Goal: Register for event/course

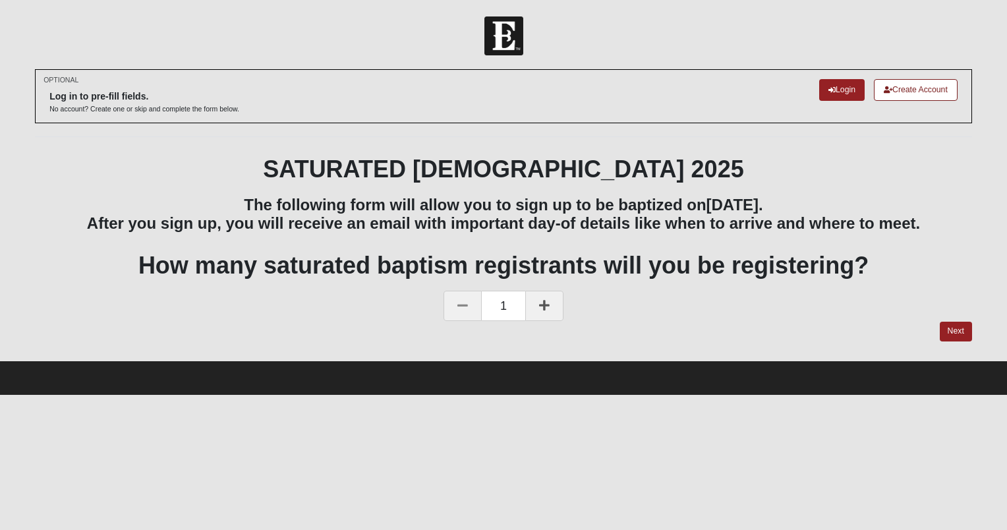
click at [538, 313] on link at bounding box center [544, 306] width 38 height 30
click at [949, 328] on link "Next" at bounding box center [956, 331] width 32 height 19
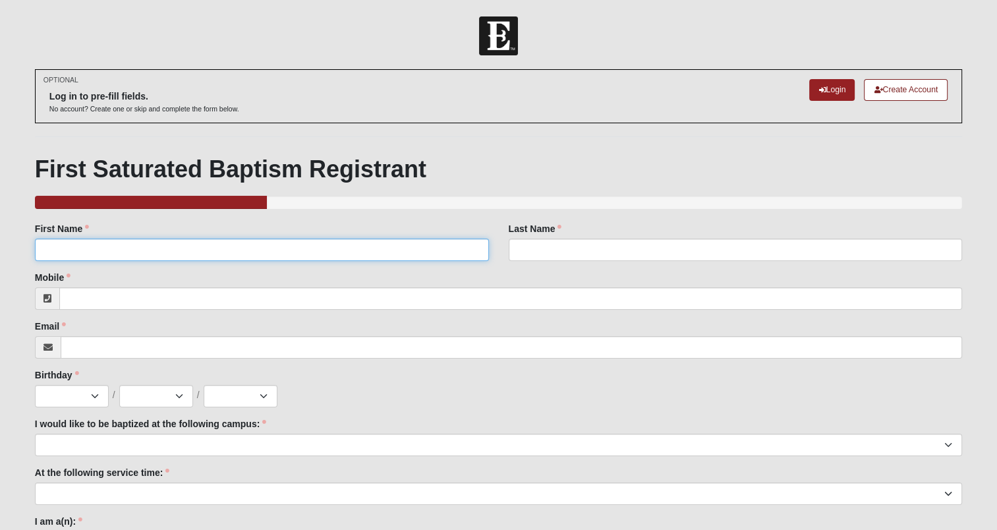
click at [218, 248] on input "First Name" at bounding box center [262, 250] width 454 height 22
type input "[PERSON_NAME]"
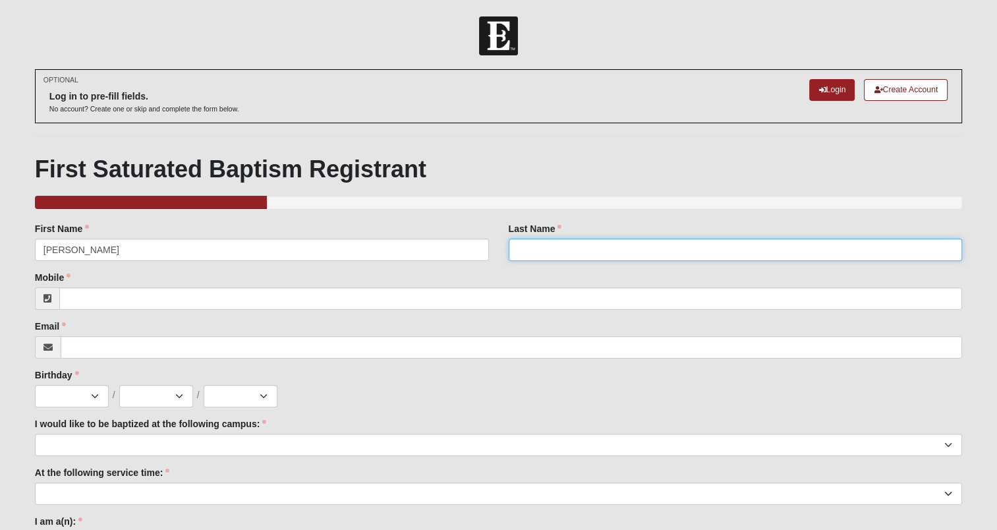
type input "[PERSON_NAME]"
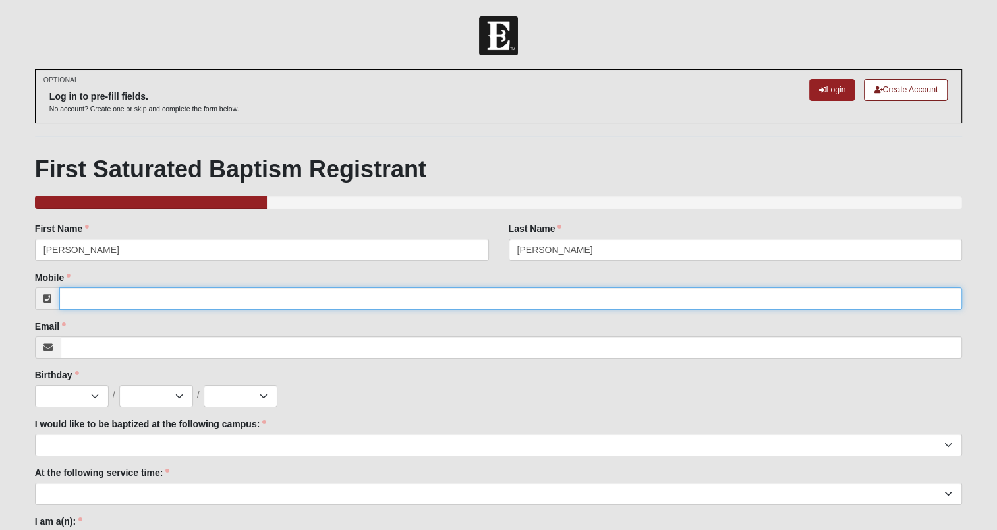
click at [179, 301] on input "Mobile" at bounding box center [510, 298] width 903 height 22
type input "[PHONE_NUMBER]"
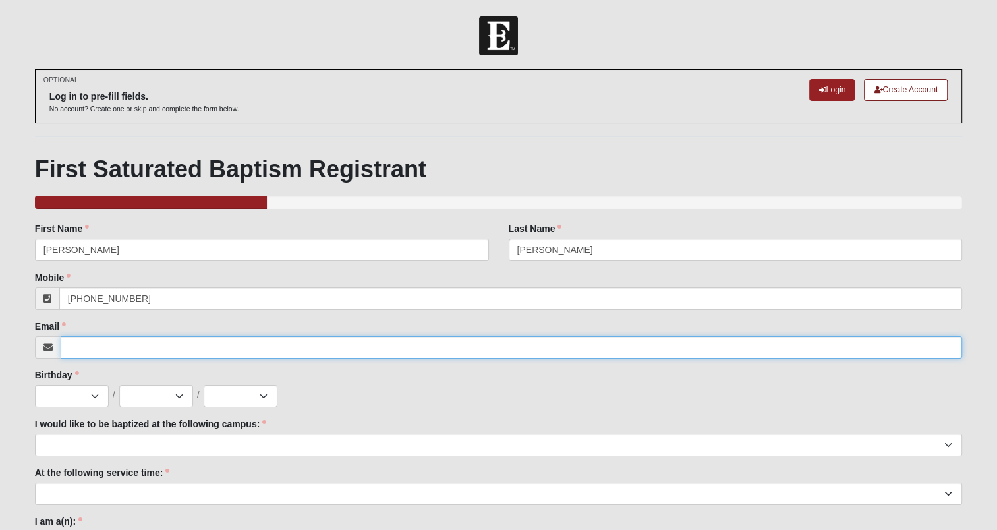
type input "[EMAIL_ADDRESS][DOMAIN_NAME]"
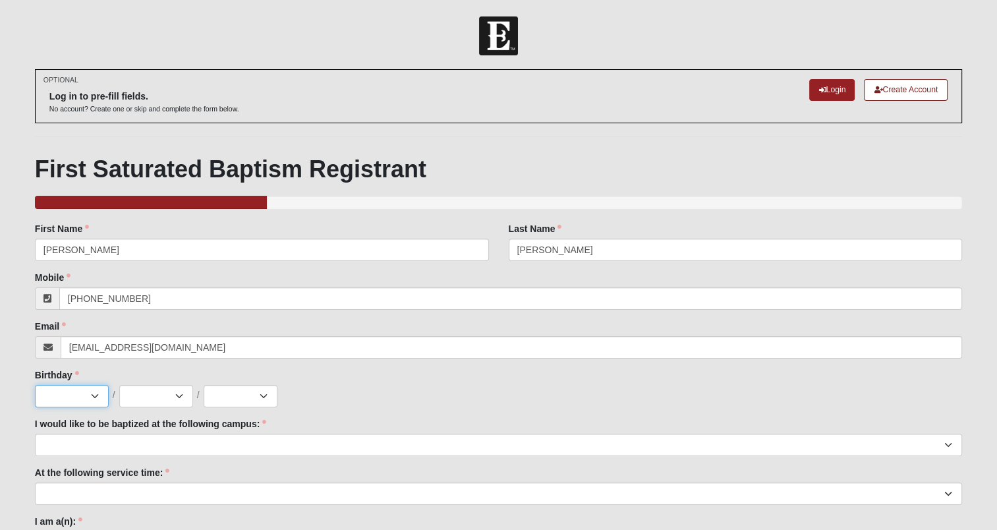
select select "4"
select select "8"
select select "1993"
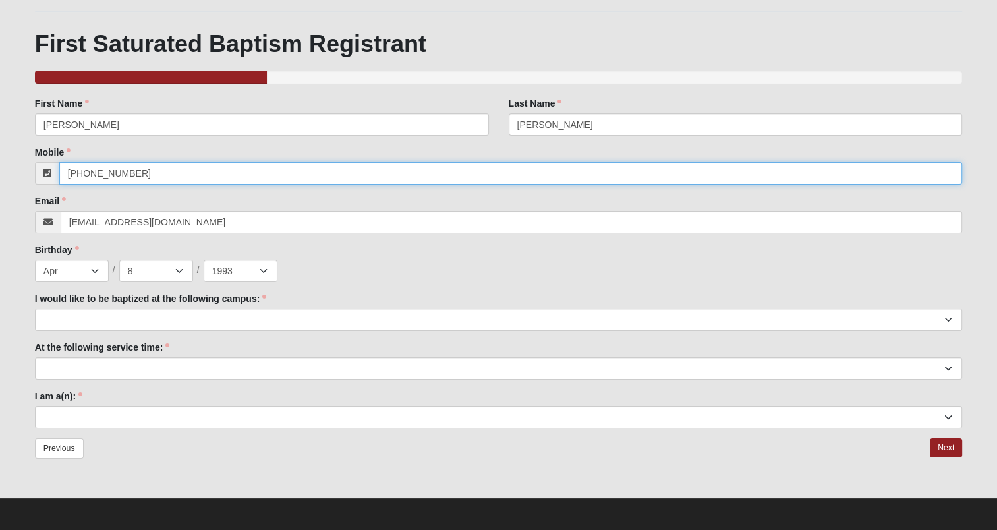
scroll to position [127, 0]
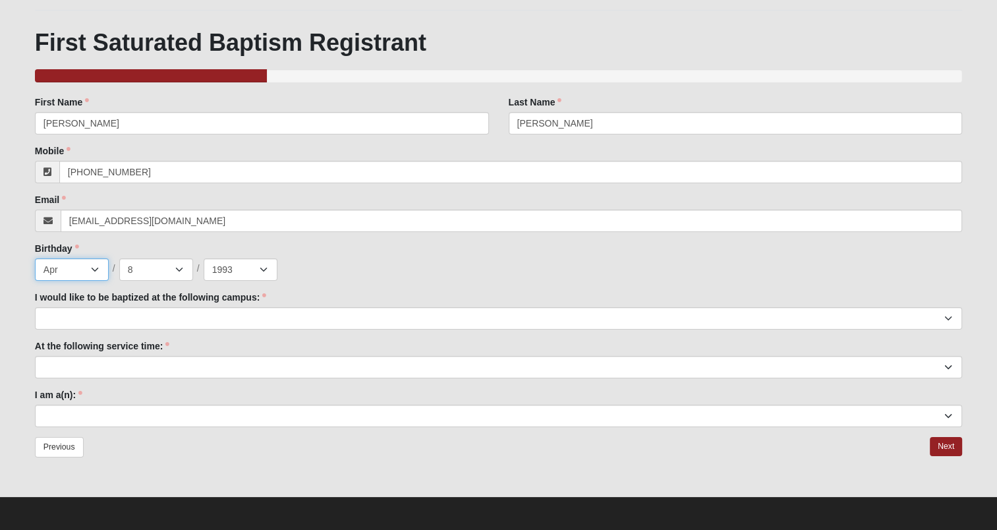
drag, startPoint x: 83, startPoint y: 272, endPoint x: -3, endPoint y: 264, distance: 86.1
click at [0, 264] on html "Log In [DATE] Saturated Baptism: [DATE] Events 2025 Saturated Baptism: [DATE] E…" at bounding box center [498, 201] width 997 height 657
select select "12"
click at [35, 258] on select "Jan Feb Mar Apr May Jun [DATE] Aug Sep Oct Nov Dec" at bounding box center [72, 269] width 74 height 22
drag, startPoint x: 162, startPoint y: 266, endPoint x: 103, endPoint y: 265, distance: 59.3
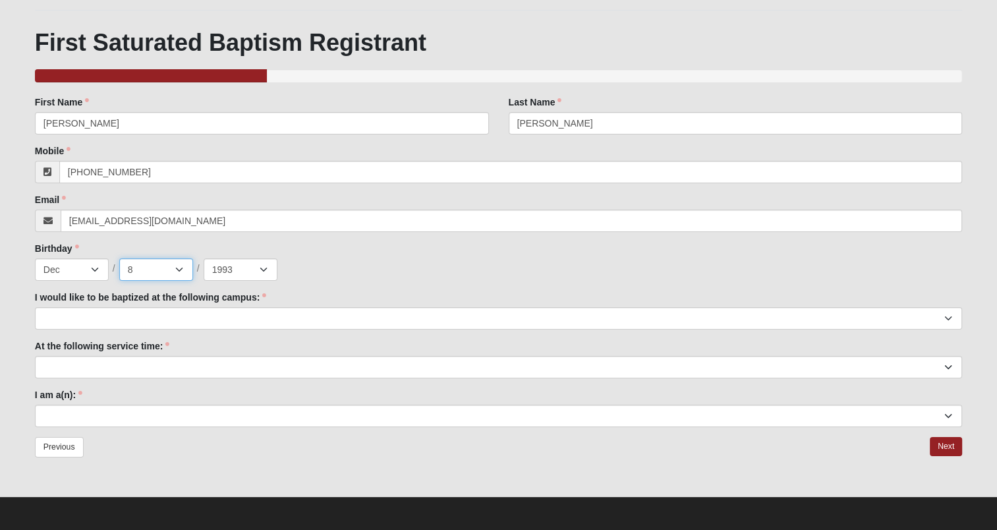
click at [103, 265] on div "Jan Feb Mar Apr May Jun [DATE] Aug Sep Oct Nov [DATE] 2 3 4 5 6 7 8 9 10 11 12 …" at bounding box center [499, 269] width 928 height 22
select select "10"
click at [119, 258] on select "1 2 3 4 5 6 7 8 9 10 11 12 13 14 15 16 17 18 19 20 21 22 23 24 25 26 27 28 29 3…" at bounding box center [156, 269] width 74 height 22
click at [247, 271] on select "2025 2024 2023 2022 2021 2020 2019 2018 2017 2016 2015 2014 2013 2012 2011 2010…" at bounding box center [241, 269] width 74 height 22
select select "2014"
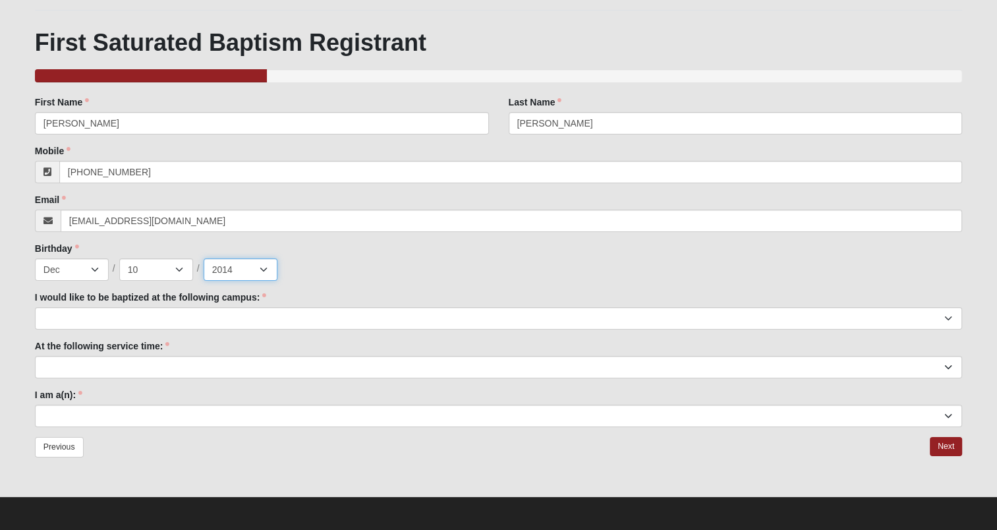
click at [204, 258] on select "2025 2024 2023 2022 2021 2020 2019 2018 2017 2016 2015 2014 2013 2012 2011 2010…" at bounding box center [241, 269] width 74 height 22
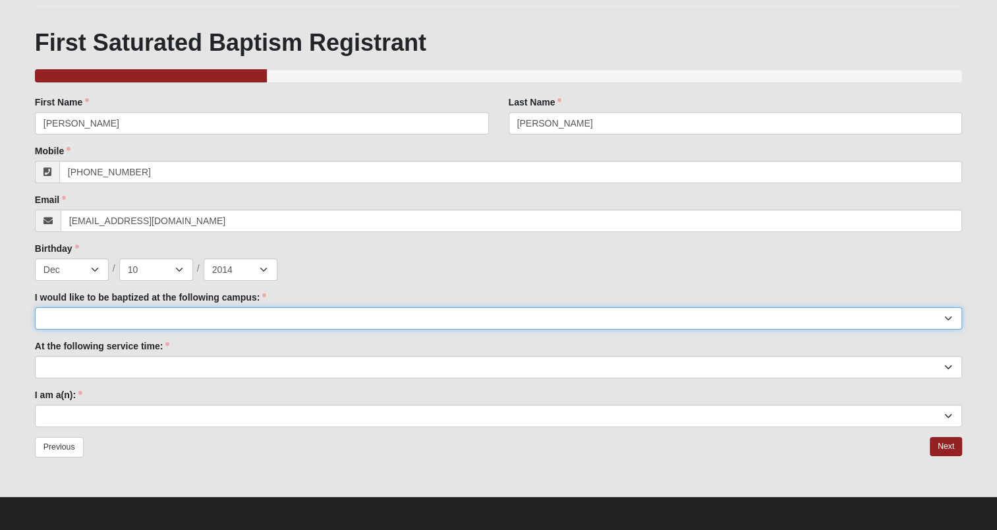
click at [156, 312] on select "[GEOGRAPHIC_DATA] [PERSON_NAME][GEOGRAPHIC_DATA] Jesup [GEOGRAPHIC_DATA] [GEOGR…" at bounding box center [499, 318] width 928 height 22
select select "3"
click at [35, 307] on select "[GEOGRAPHIC_DATA] [PERSON_NAME][GEOGRAPHIC_DATA] Jesup [GEOGRAPHIC_DATA] [GEOGR…" at bounding box center [499, 318] width 928 height 22
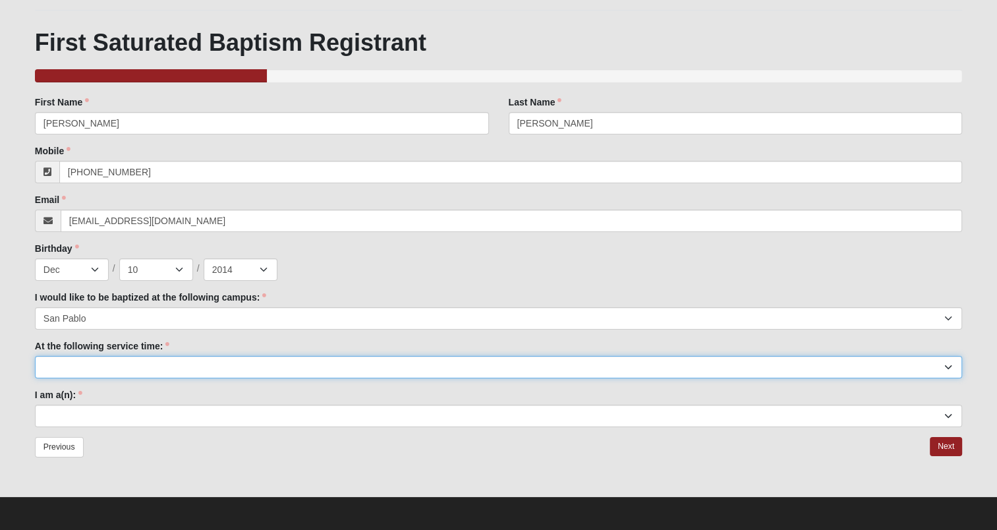
click at [127, 369] on select "9:00am 11:22am 4:22pm ([GEOGRAPHIC_DATA] and [PERSON_NAME][GEOGRAPHIC_DATA] Onl…" at bounding box center [499, 367] width 928 height 22
click at [35, 356] on select "9:00am 11:22am 4:22pm ([GEOGRAPHIC_DATA] and [PERSON_NAME][GEOGRAPHIC_DATA] Onl…" at bounding box center [499, 367] width 928 height 22
click at [128, 372] on select "9:00am 11:22am 4:22pm ([GEOGRAPHIC_DATA] and [PERSON_NAME][GEOGRAPHIC_DATA] Onl…" at bounding box center [499, 367] width 928 height 22
select select "11:22am"
click at [35, 356] on select "9:00am 11:22am 4:22pm ([GEOGRAPHIC_DATA] and [PERSON_NAME][GEOGRAPHIC_DATA] Onl…" at bounding box center [499, 367] width 928 height 22
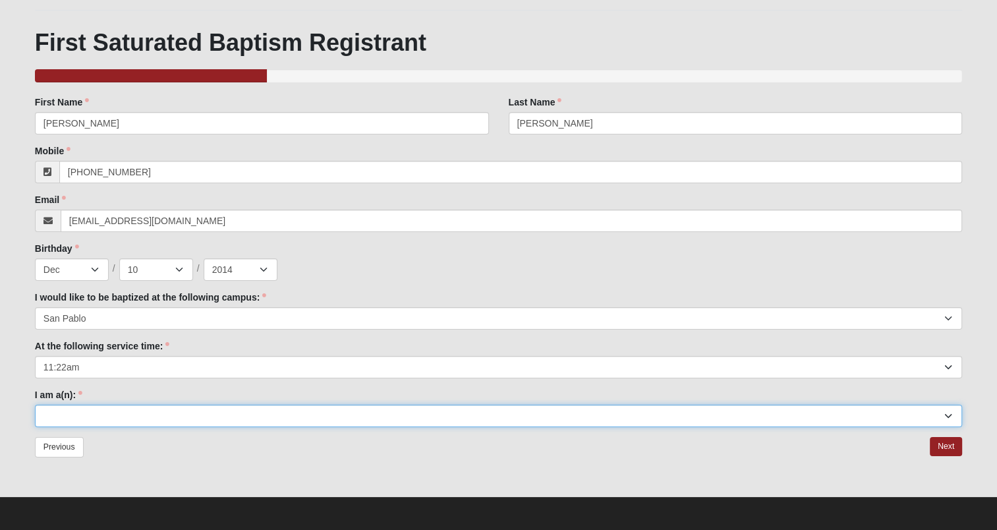
click at [86, 419] on select "Adult (25+) Young Adult (18-25) High School Student (8-12th Grade) Middle Schoo…" at bounding box center [499, 416] width 928 height 22
select select "Kid (0-5th Grade)"
click at [35, 405] on select "Adult (25+) Young Adult (18-25) High School Student (8-12th Grade) Middle Schoo…" at bounding box center [499, 416] width 928 height 22
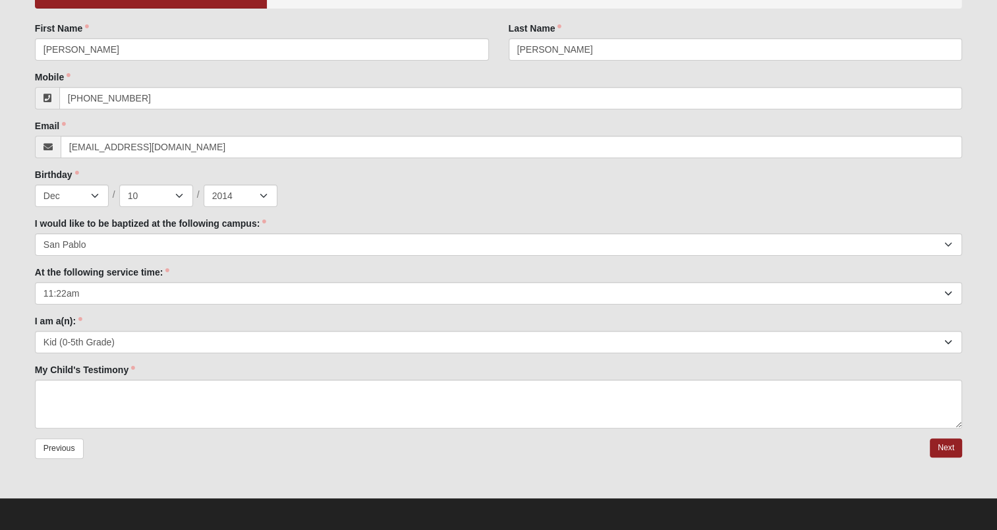
scroll to position [201, 0]
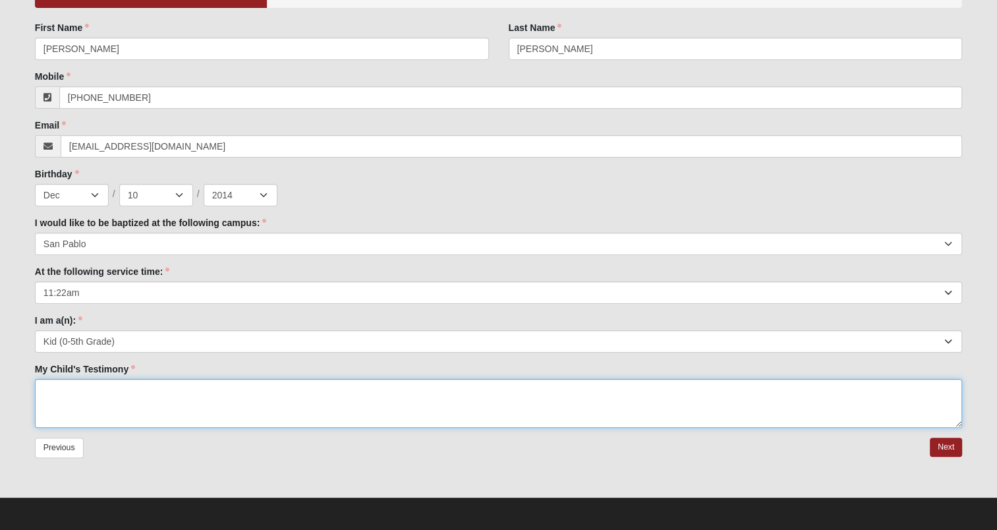
click at [211, 403] on textarea "My Child's Testimony" at bounding box center [499, 403] width 928 height 49
type textarea "[PERSON_NAME] loves the lord and wants to show it publicly."
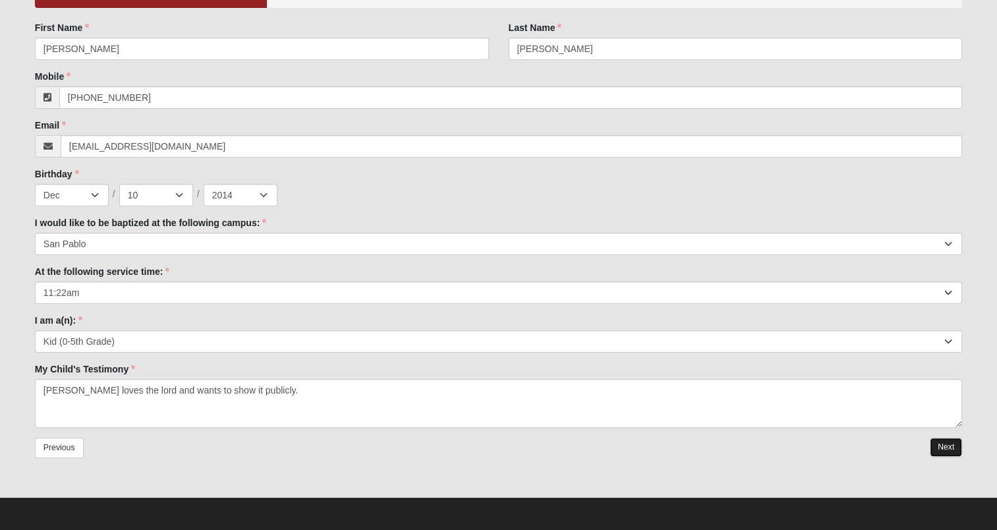
click at [934, 448] on link "Next" at bounding box center [946, 447] width 32 height 19
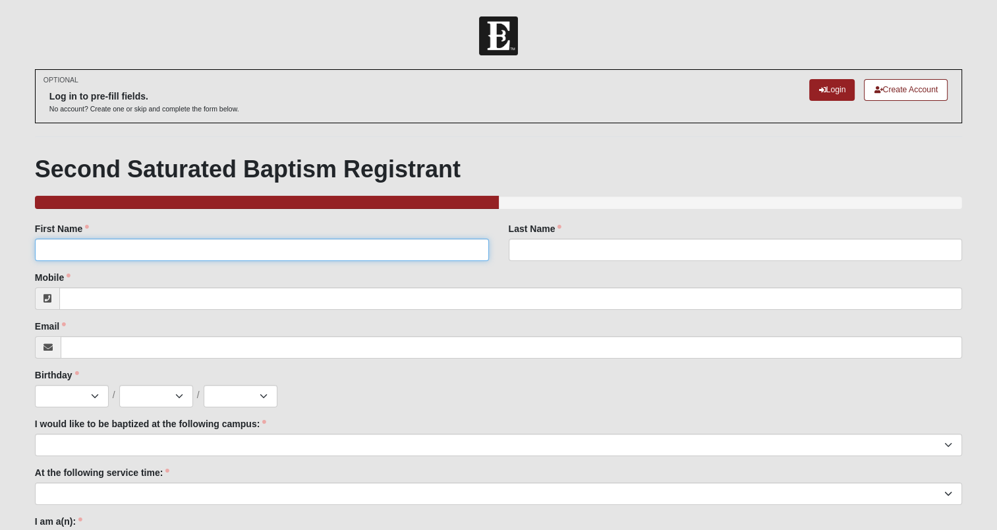
click at [146, 243] on input "First Name" at bounding box center [262, 250] width 454 height 22
type input "[PERSON_NAME]"
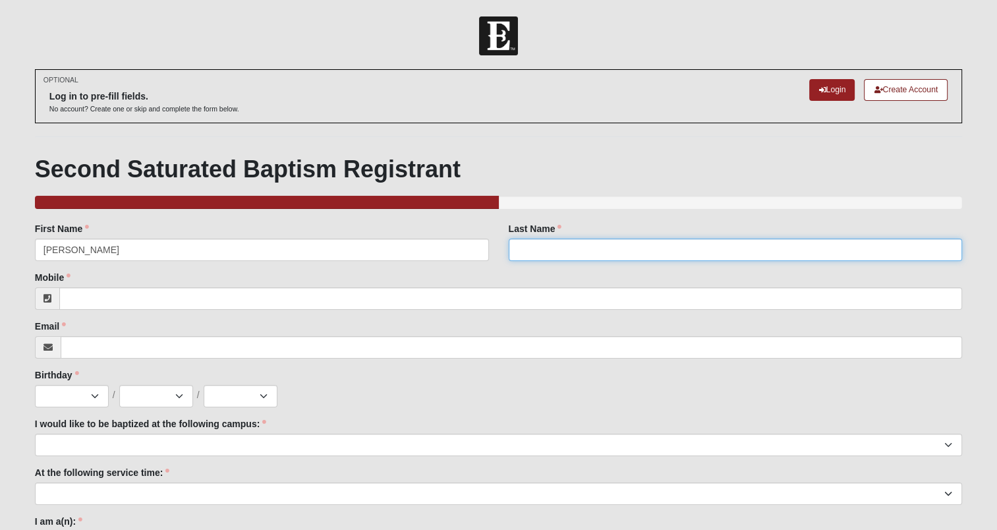
type input "[PERSON_NAME]"
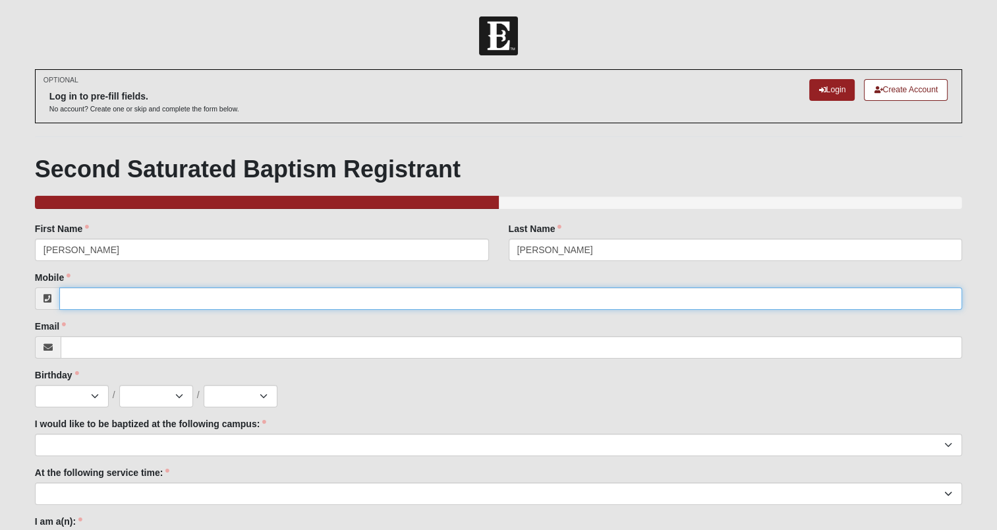
type input "9042584524"
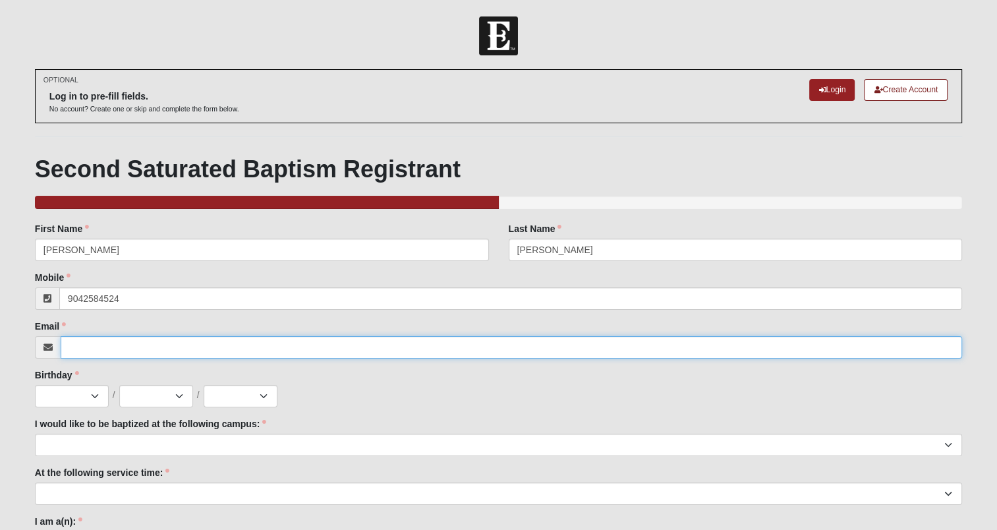
type input "[EMAIL_ADDRESS][DOMAIN_NAME]"
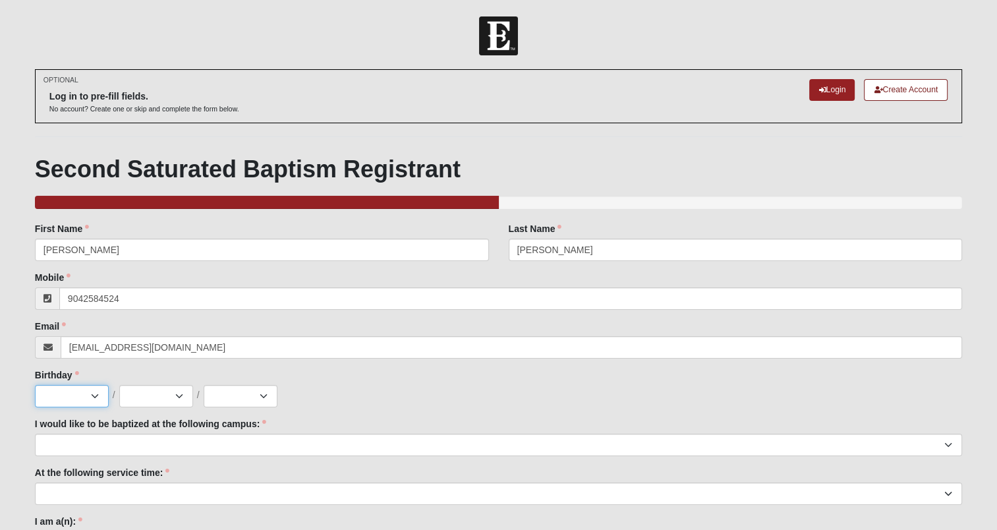
select select "10"
select select "29"
select select "2018"
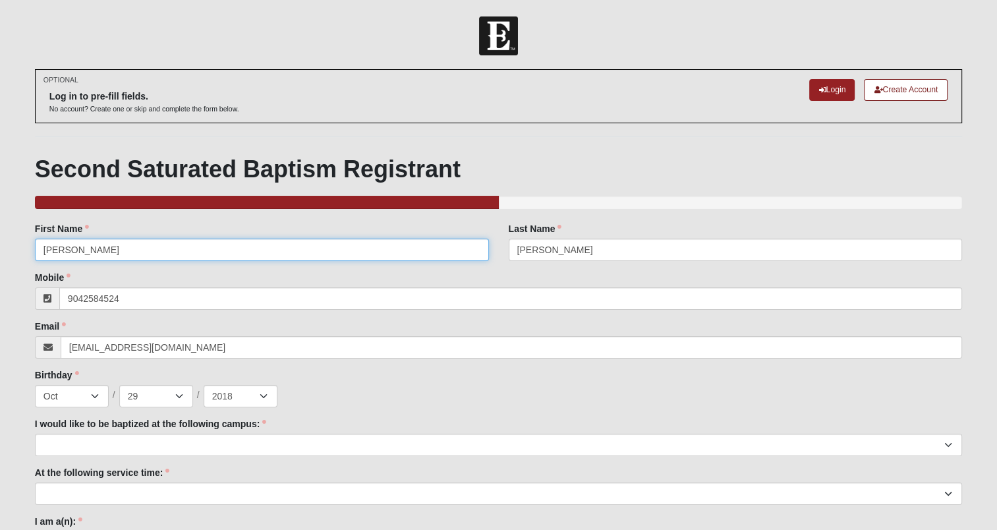
type input "[PHONE_NUMBER]"
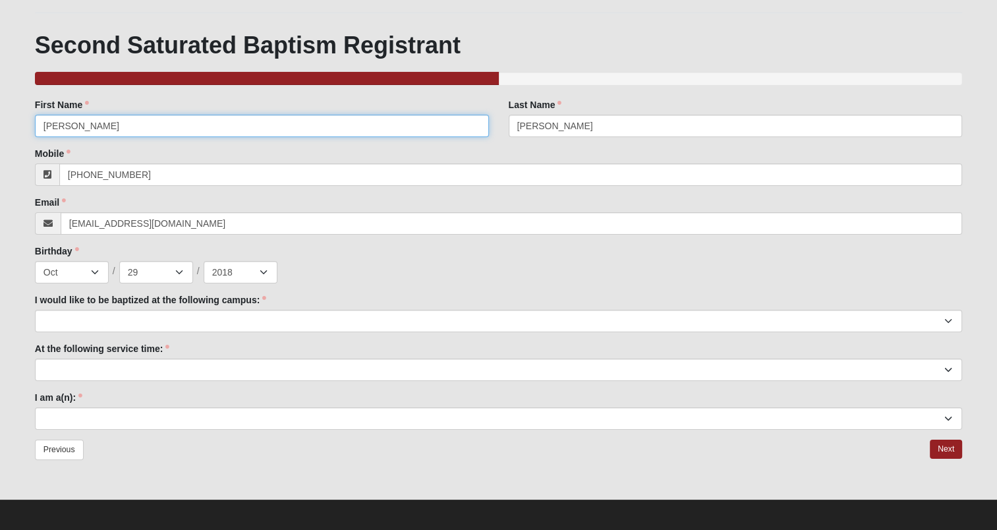
scroll to position [127, 0]
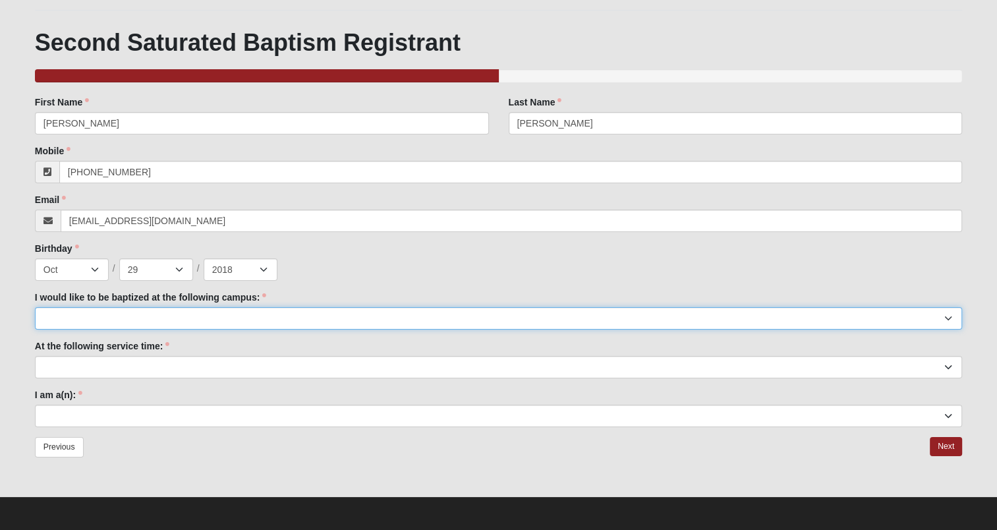
click at [150, 319] on select "[GEOGRAPHIC_DATA] [PERSON_NAME][GEOGRAPHIC_DATA] Jesup [GEOGRAPHIC_DATA] [GEOGR…" at bounding box center [499, 318] width 928 height 22
select select "3"
click at [35, 307] on select "[GEOGRAPHIC_DATA] [PERSON_NAME][GEOGRAPHIC_DATA] Jesup [GEOGRAPHIC_DATA] [GEOGR…" at bounding box center [499, 318] width 928 height 22
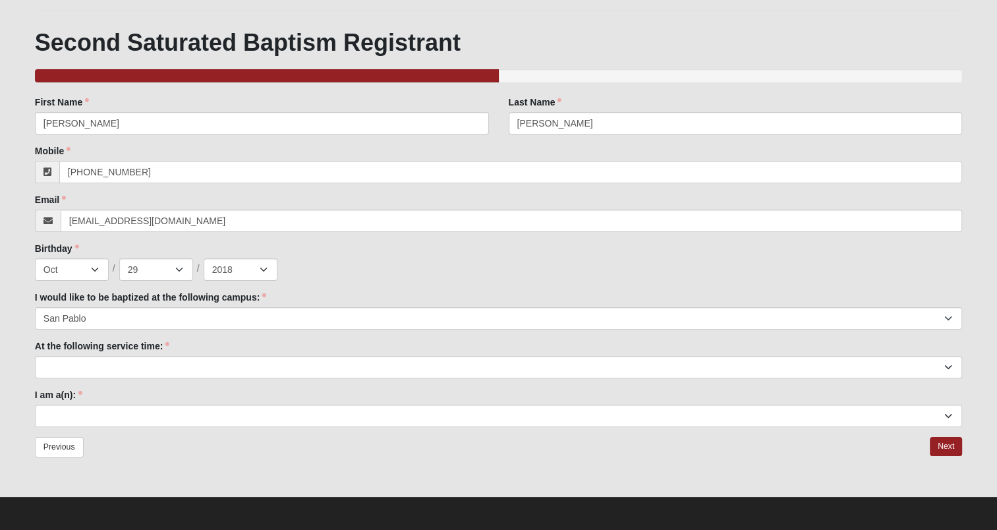
click at [129, 378] on div "Family Member to Register First Name [PERSON_NAME] First Name is required. Last…" at bounding box center [499, 262] width 928 height 332
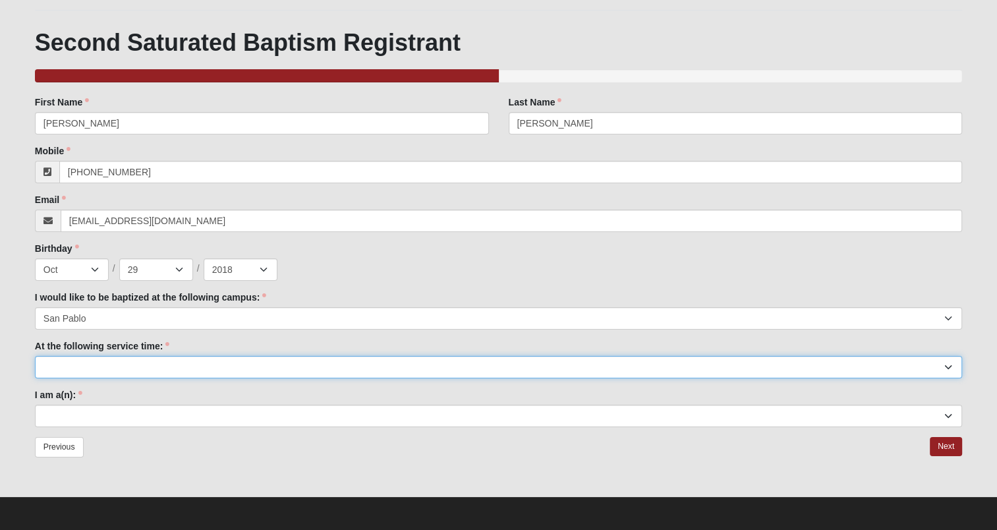
click at [134, 365] on select "9:00am 11:22am 4:22pm ([GEOGRAPHIC_DATA] and [PERSON_NAME][GEOGRAPHIC_DATA] Onl…" at bounding box center [499, 367] width 928 height 22
select select "11:22am"
click at [35, 356] on select "9:00am 11:22am 4:22pm ([GEOGRAPHIC_DATA] and [PERSON_NAME][GEOGRAPHIC_DATA] Onl…" at bounding box center [499, 367] width 928 height 22
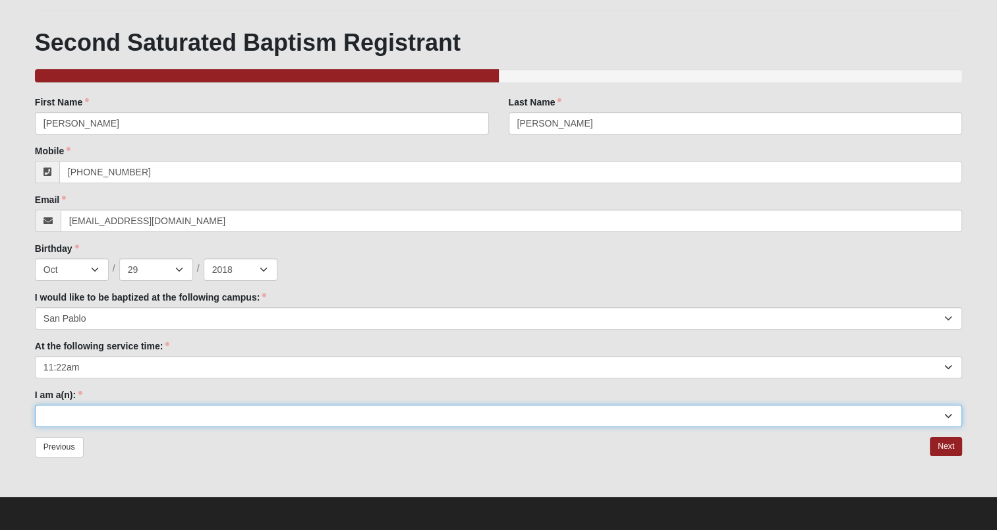
click at [97, 417] on select "Adult (25+) Young Adult (18-25) High School Student (8-12th Grade) Middle Schoo…" at bounding box center [499, 416] width 928 height 22
select select "Kid (0-5th Grade)"
click at [35, 405] on select "Adult (25+) Young Adult (18-25) High School Student (8-12th Grade) Middle Schoo…" at bounding box center [499, 416] width 928 height 22
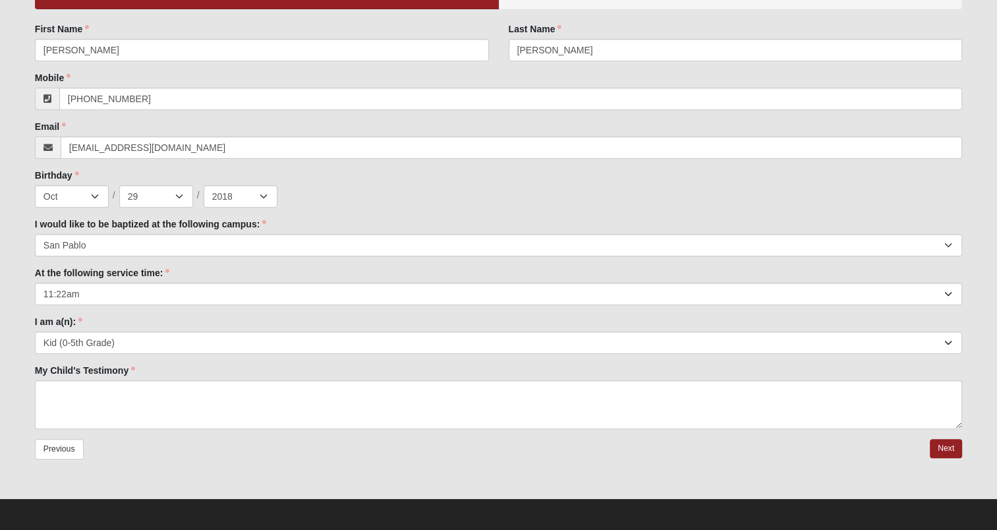
scroll to position [201, 0]
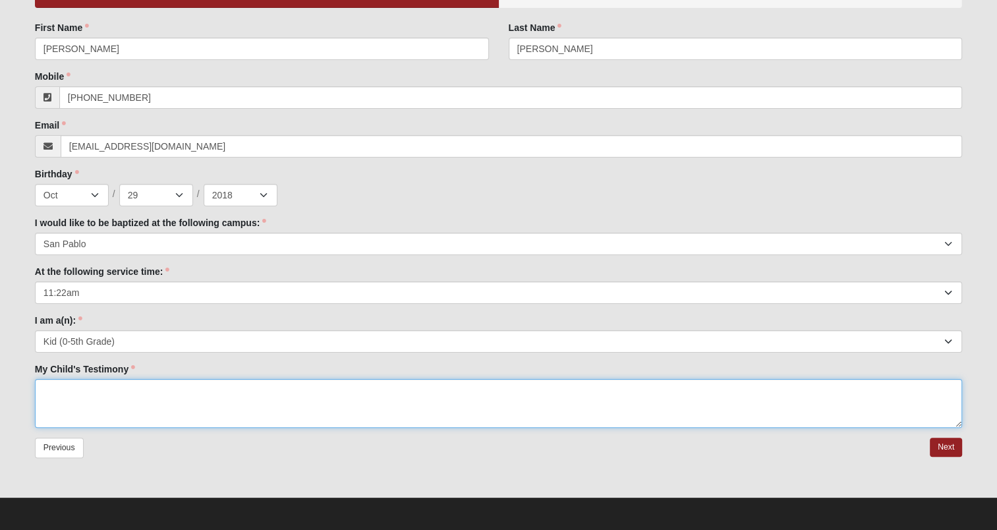
click at [86, 400] on textarea "My Child's Testimony" at bounding box center [499, 403] width 928 height 49
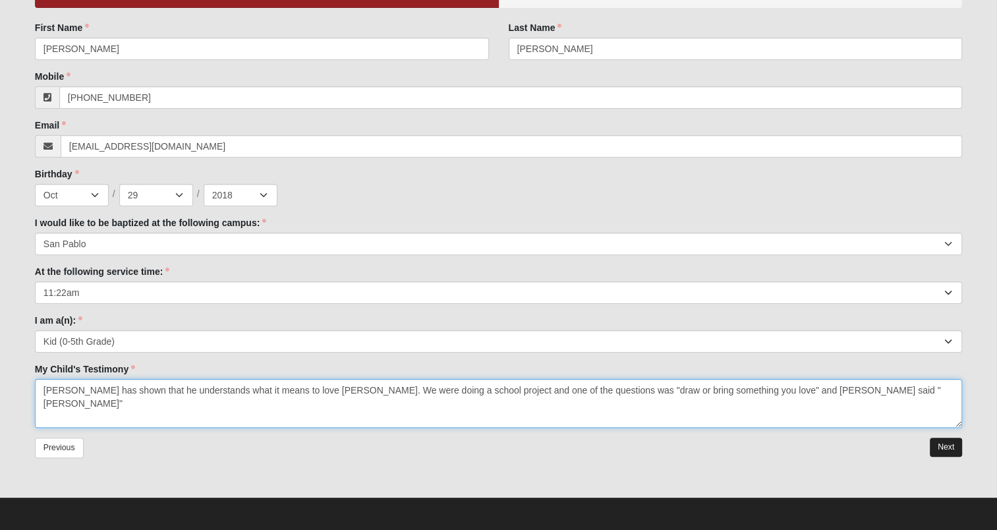
type textarea "[PERSON_NAME] has shown that he understands what it means to love [PERSON_NAME]…"
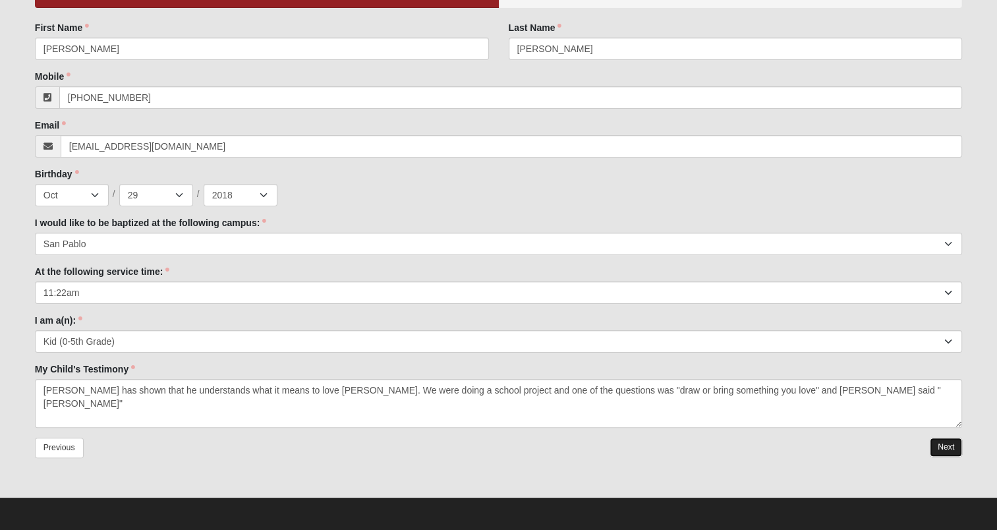
click at [943, 449] on link "Next" at bounding box center [946, 447] width 32 height 19
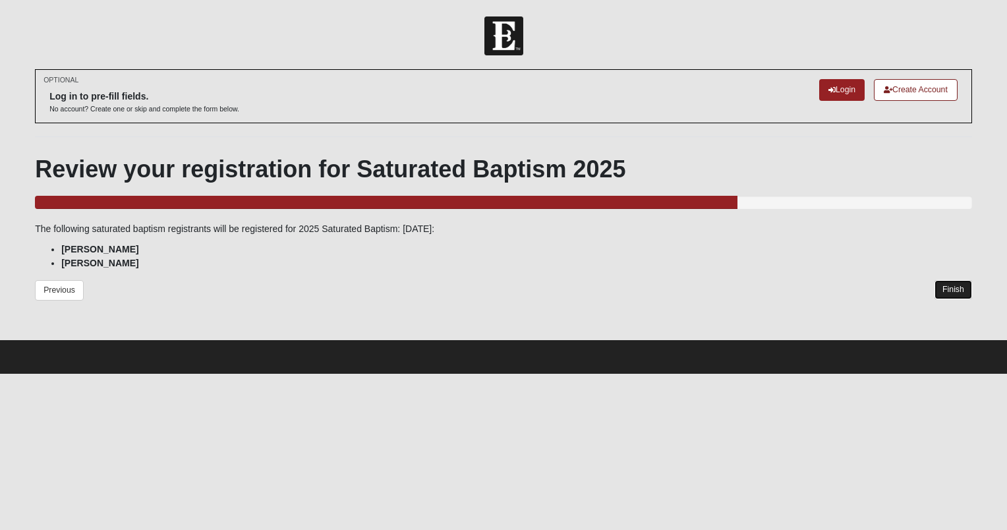
click at [957, 283] on link "Finish" at bounding box center [954, 289] width 38 height 19
